Goal: Communication & Community: Answer question/provide support

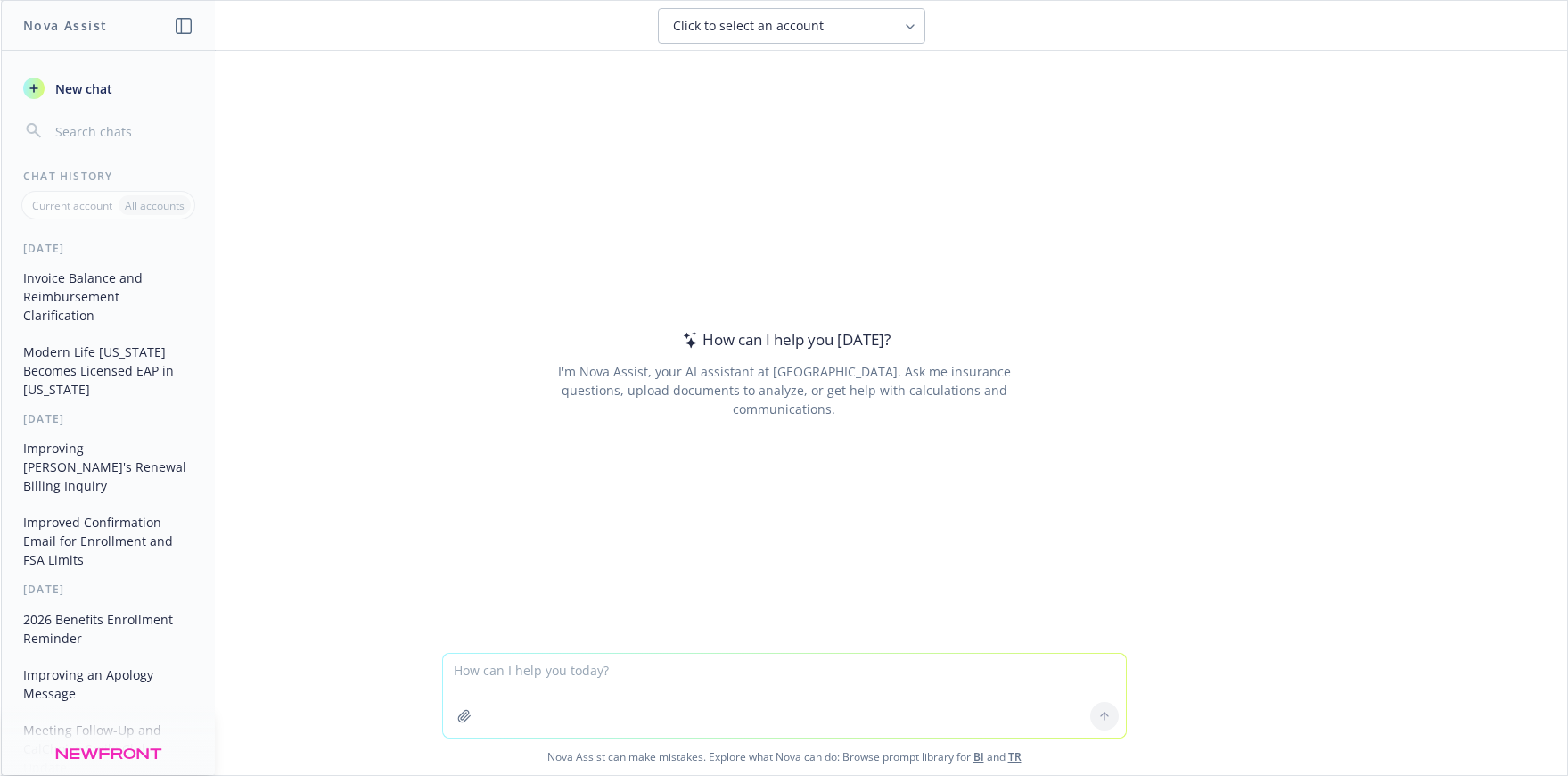
click at [527, 672] on textarea at bounding box center [784, 695] width 683 height 84
type textarea "make this sound better: I see an additional line item "LSA - Additional” for 25…"
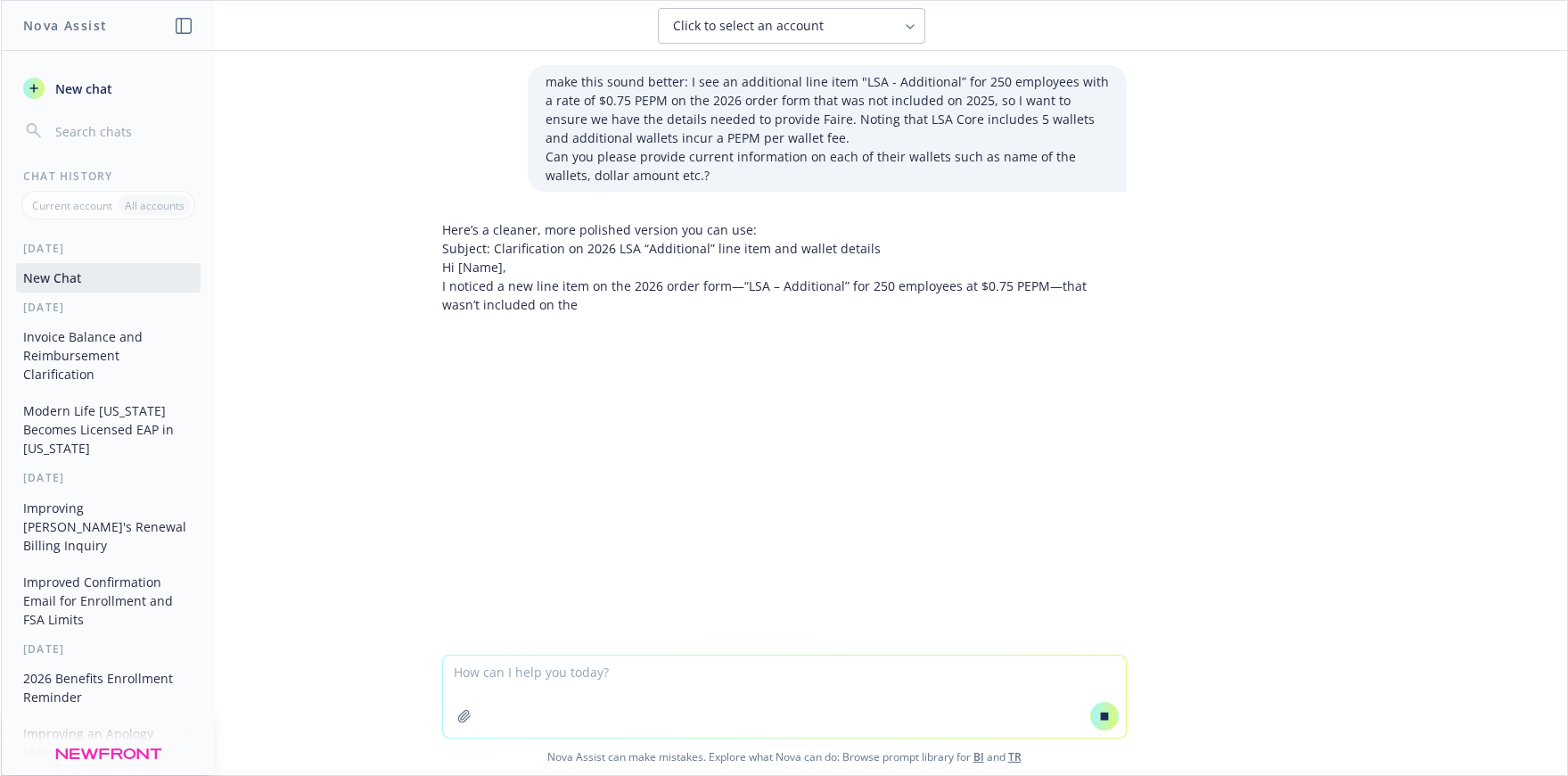
click at [631, 268] on p "Hi [Name]," at bounding box center [785, 266] width 685 height 19
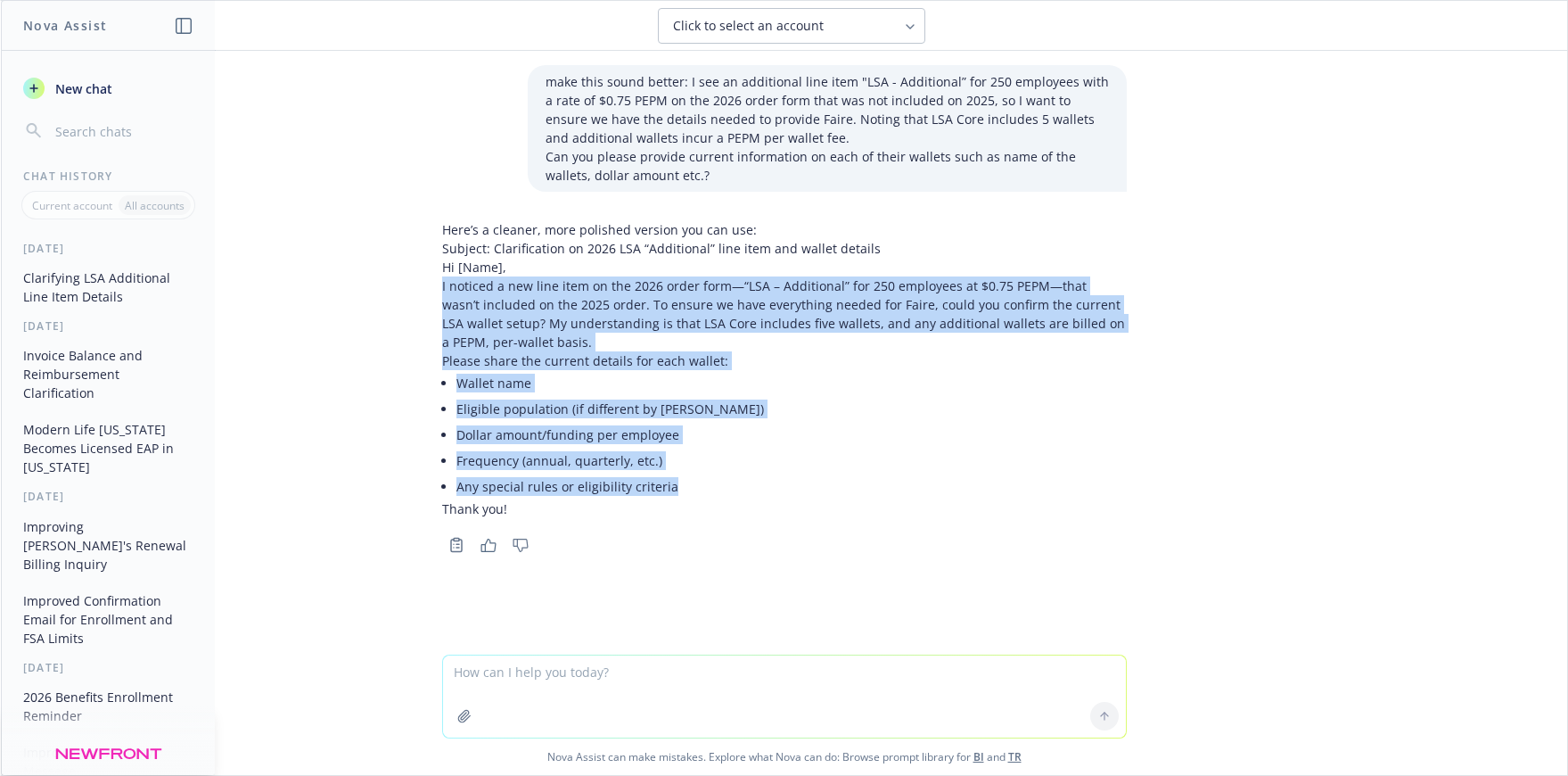
drag, startPoint x: 432, startPoint y: 284, endPoint x: 688, endPoint y: 479, distance: 321.8
click at [688, 479] on div "Here’s a cleaner, more polished version you can use: Subject: Clarification on …" at bounding box center [785, 385] width 714 height 344
copy div "I noticed a new line item on the 2026 order form—“LSA – Additional” for 250 emp…"
